Goal: Information Seeking & Learning: Learn about a topic

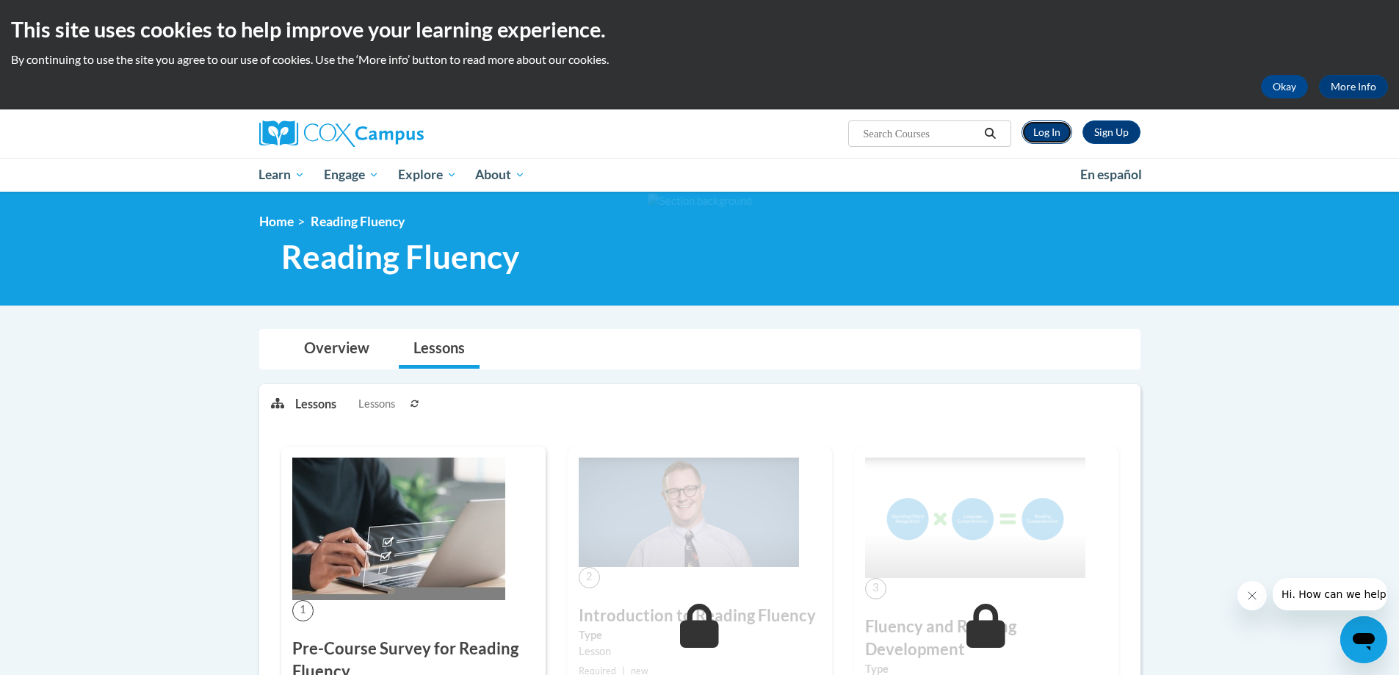
click at [1049, 129] on link "Log In" at bounding box center [1046, 131] width 51 height 23
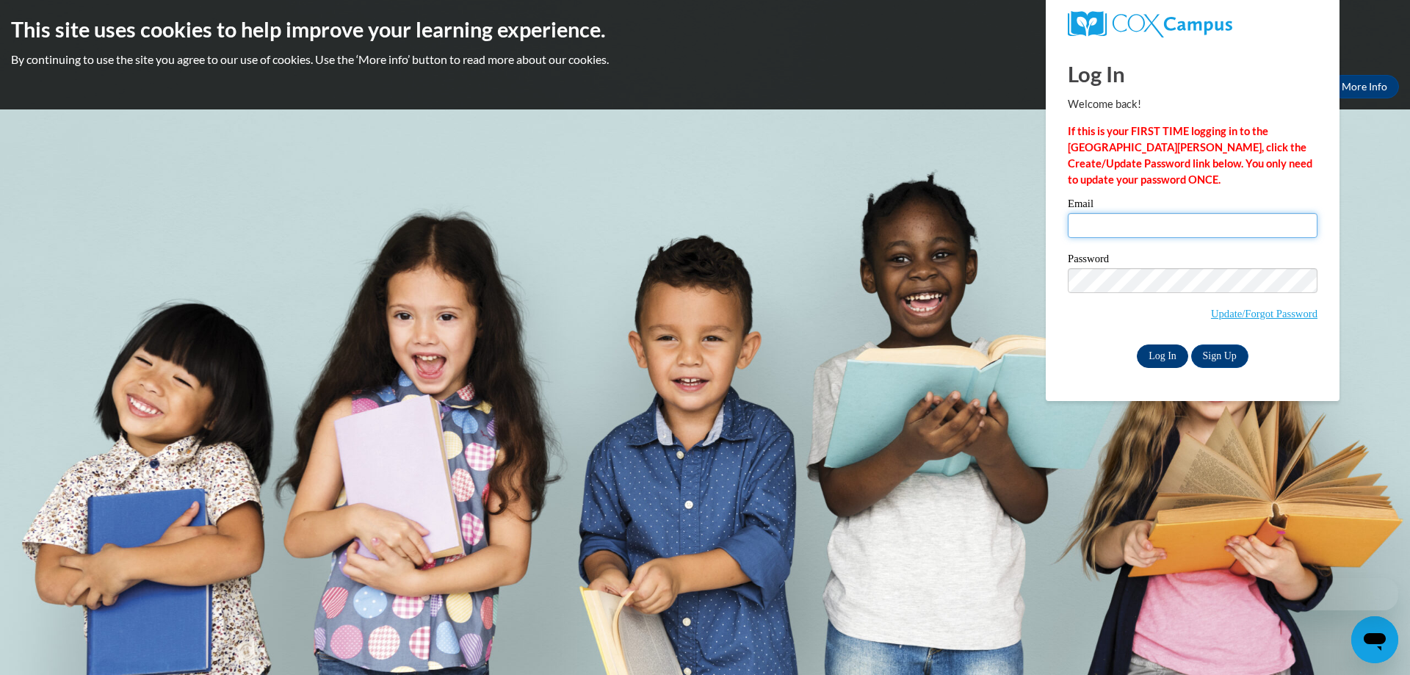
type input "sabinehomedaycare@yahoo.com"
click at [1158, 352] on input "Log In" at bounding box center [1162, 355] width 51 height 23
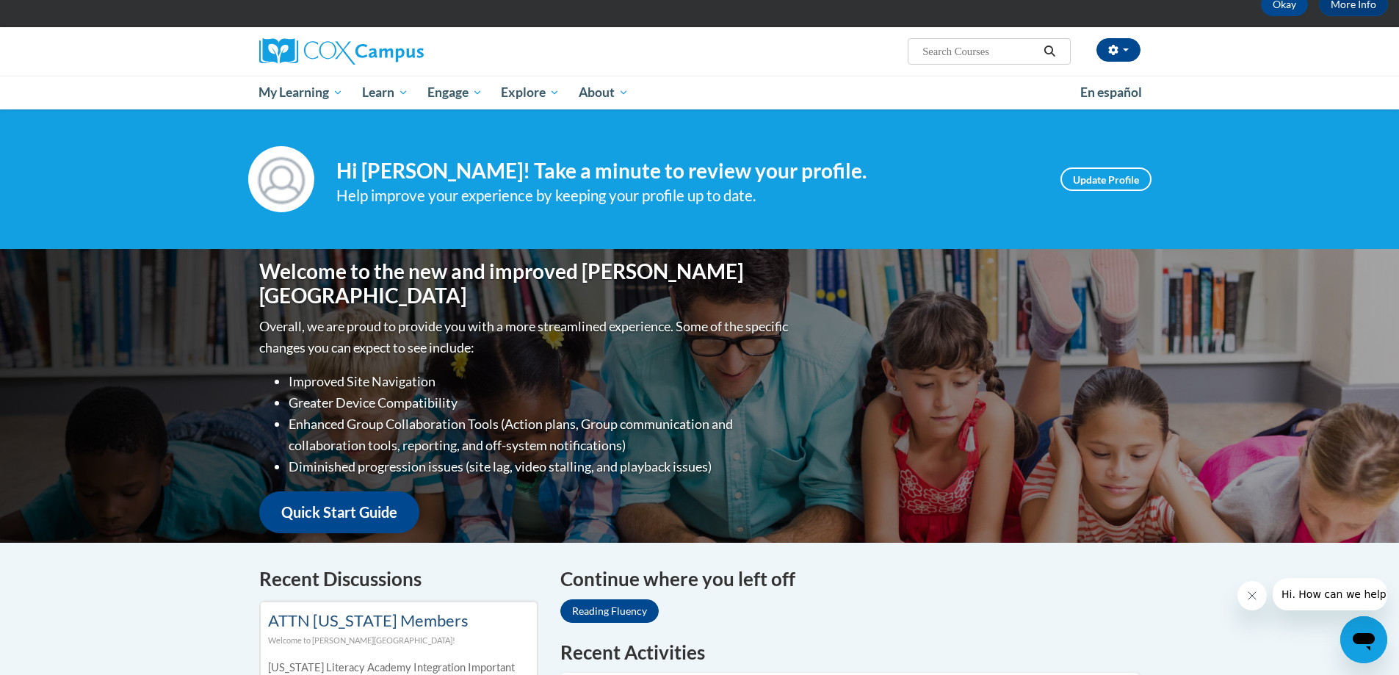
scroll to position [73, 0]
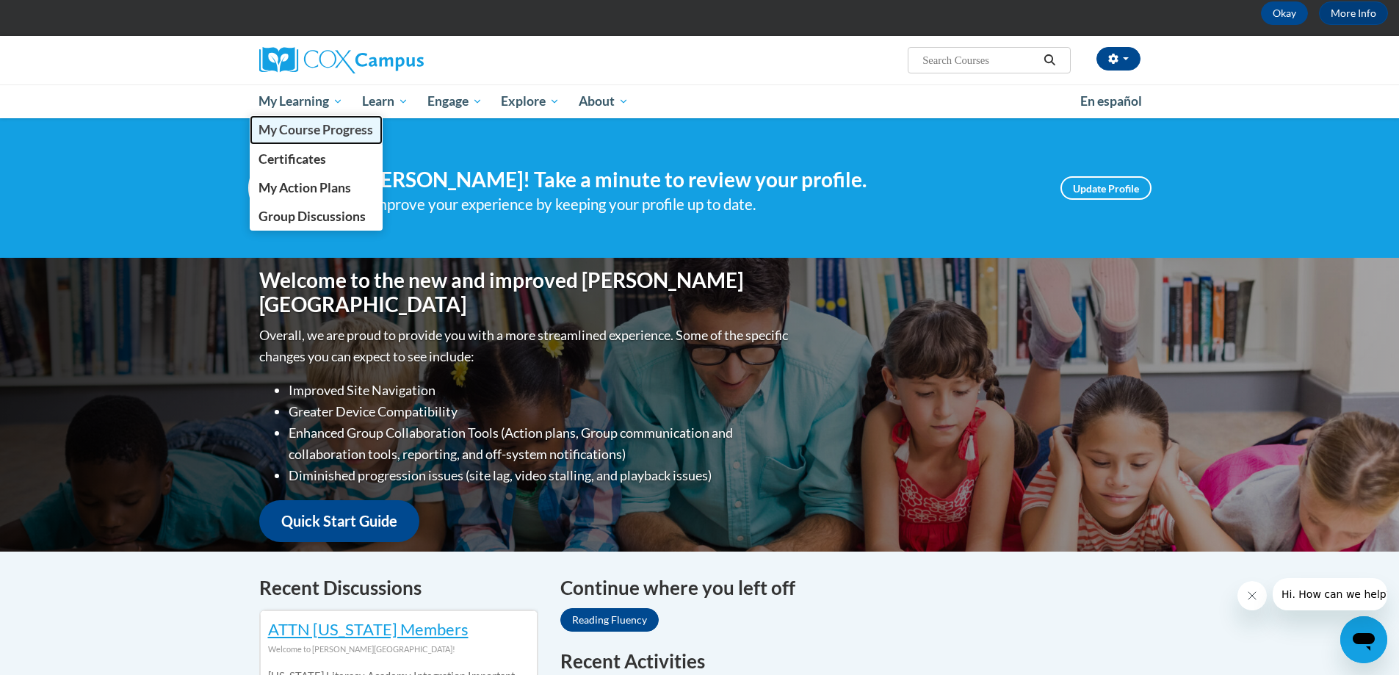
click at [312, 134] on span "My Course Progress" at bounding box center [315, 129] width 115 height 15
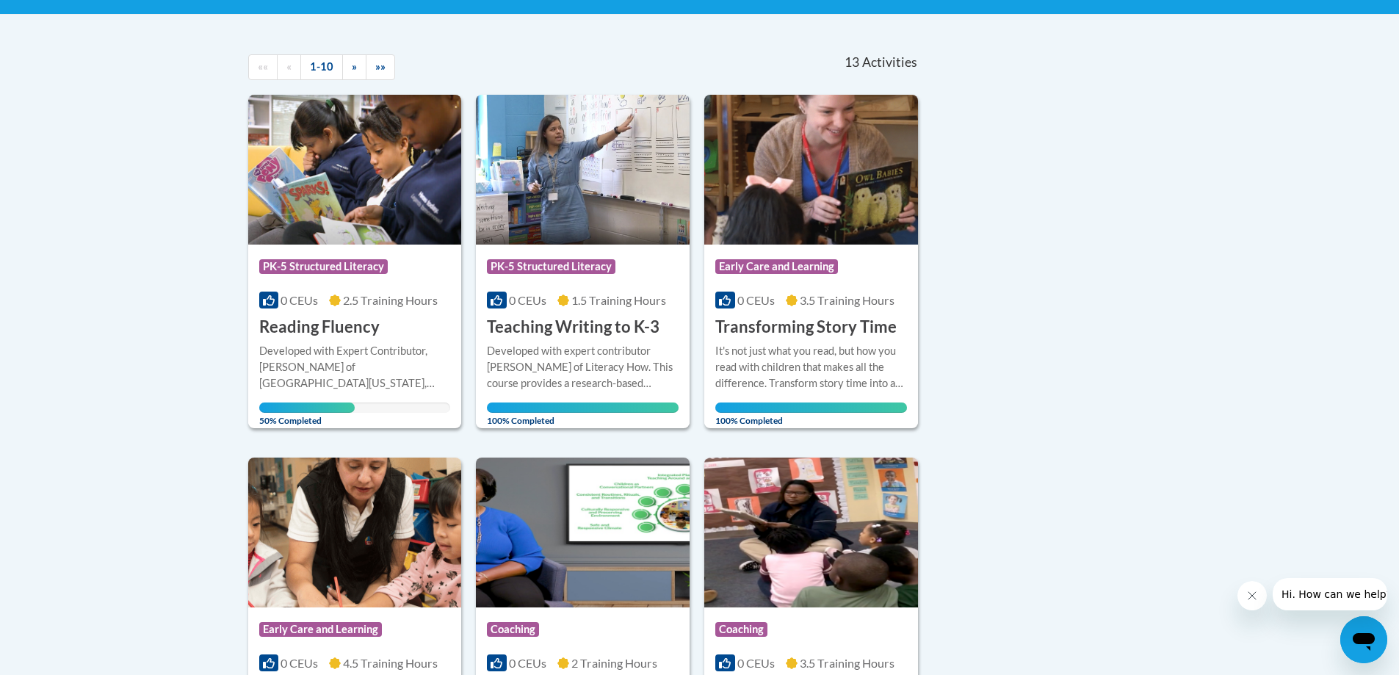
scroll to position [73, 0]
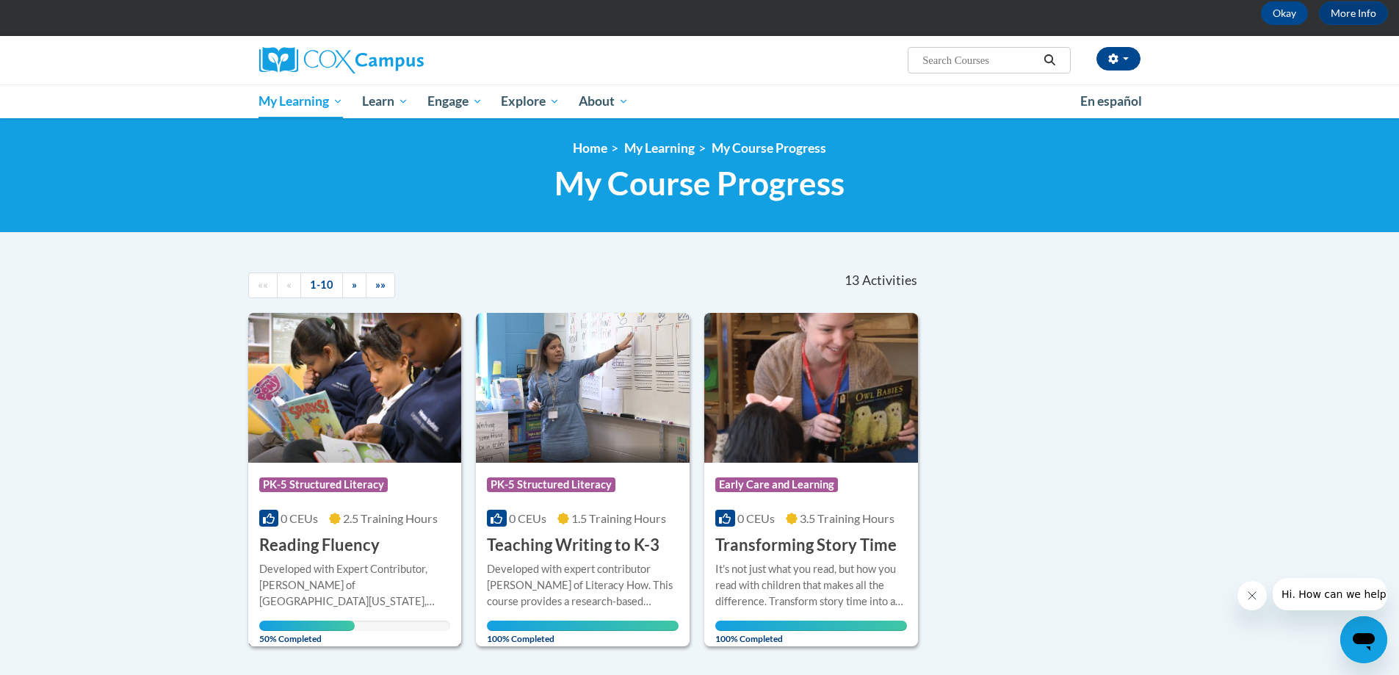
click at [357, 550] on h3 "Reading Fluency" at bounding box center [319, 545] width 120 height 23
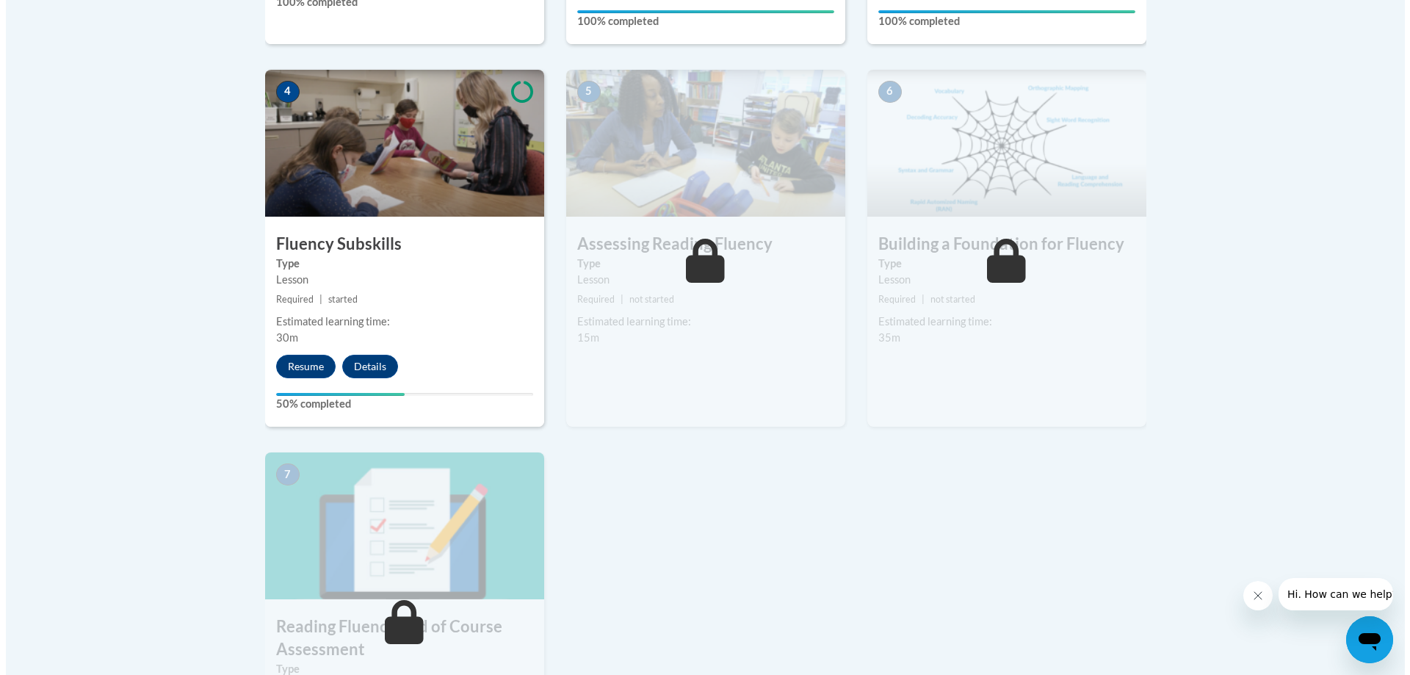
scroll to position [808, 0]
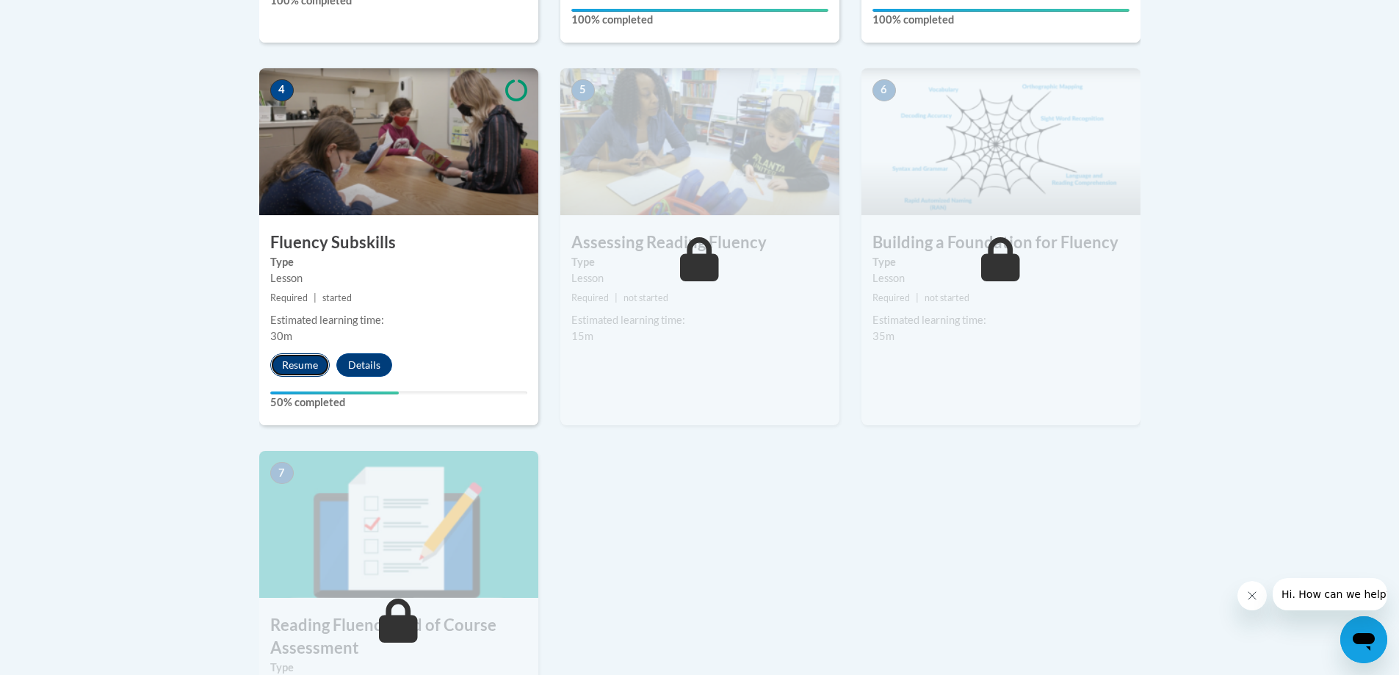
click at [289, 360] on button "Resume" at bounding box center [299, 364] width 59 height 23
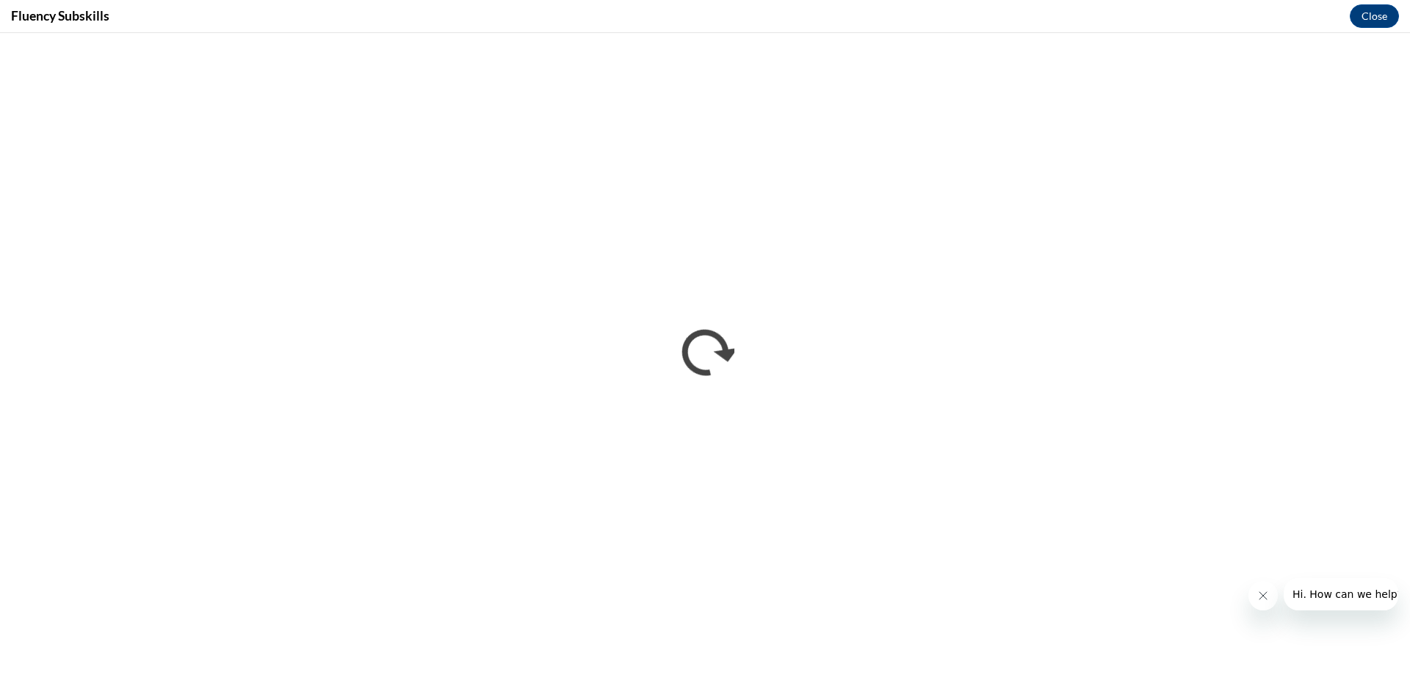
scroll to position [0, 0]
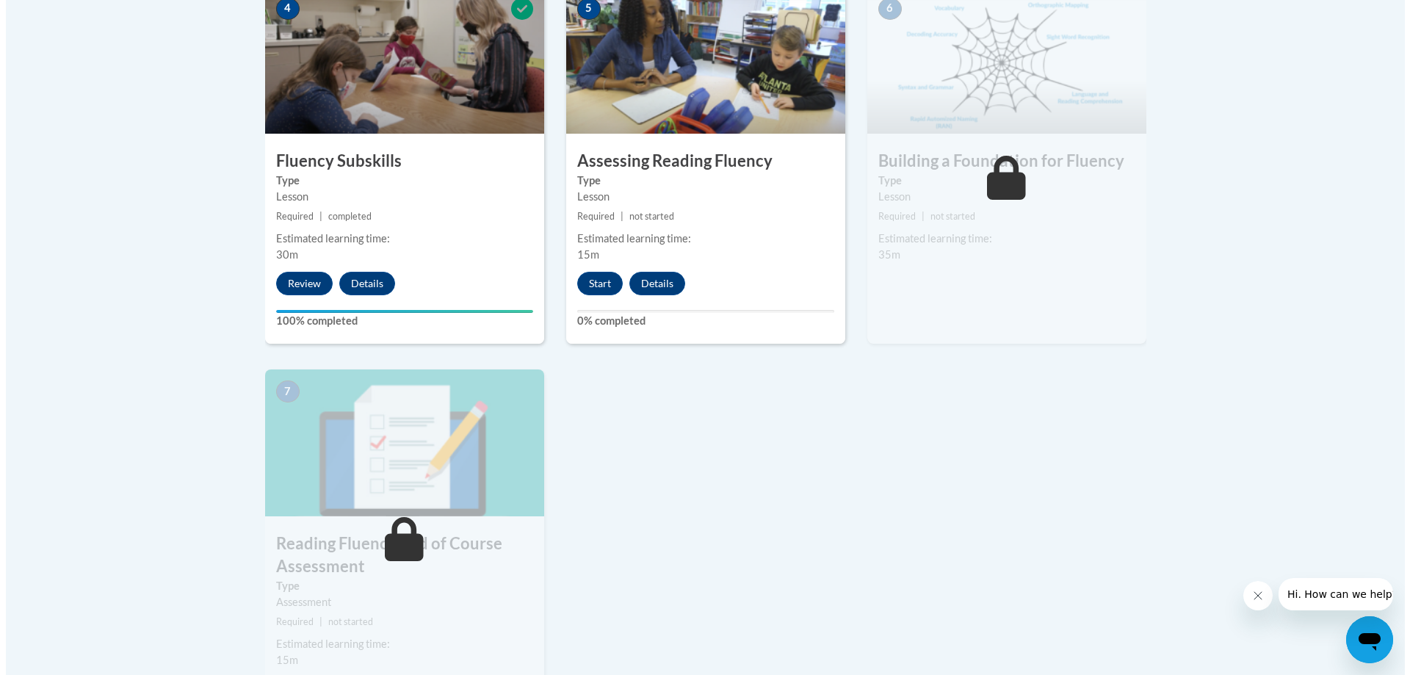
scroll to position [932, 0]
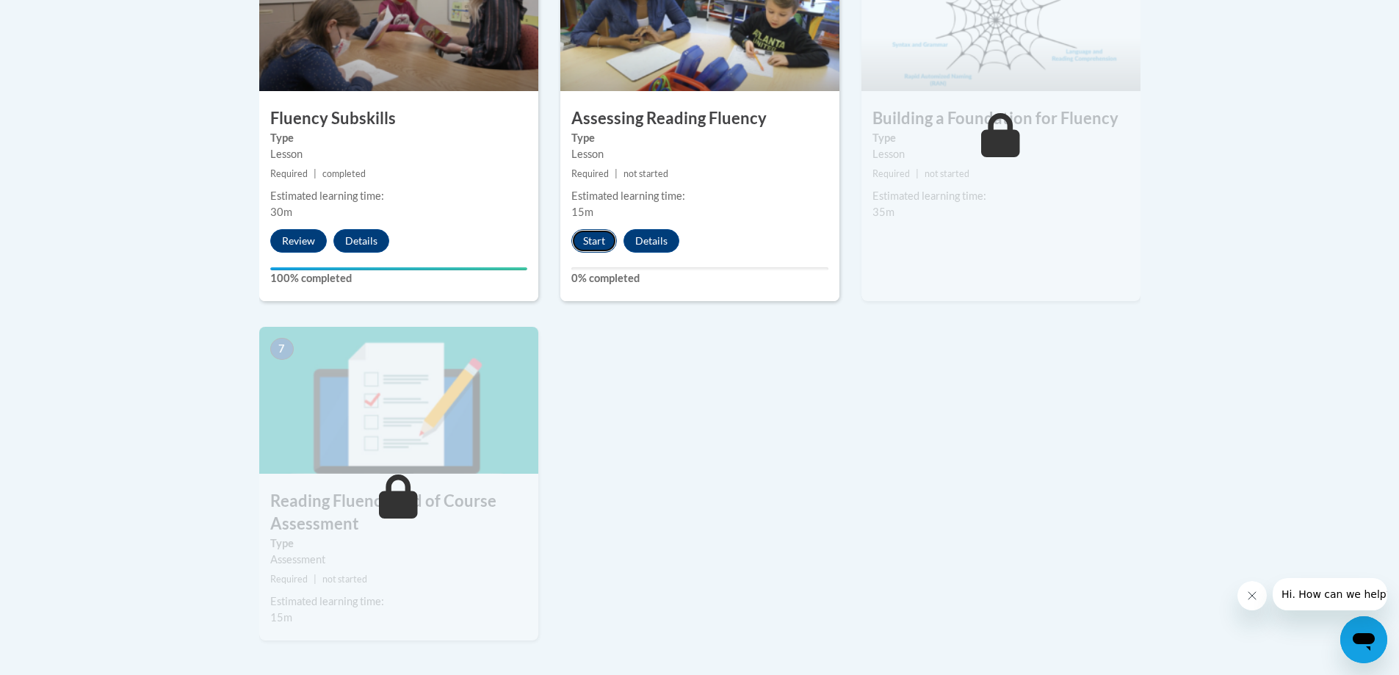
click at [587, 240] on button "Start" at bounding box center [594, 240] width 46 height 23
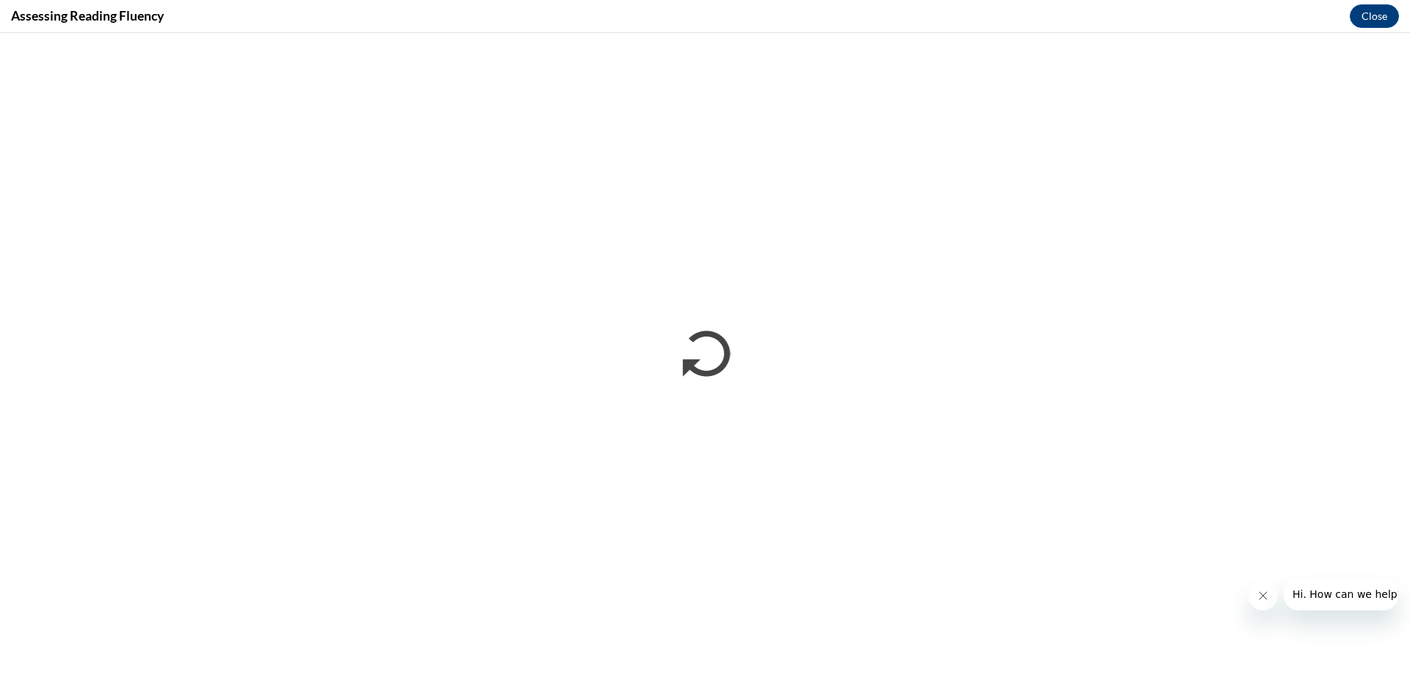
scroll to position [0, 0]
